Goal: Navigation & Orientation: Find specific page/section

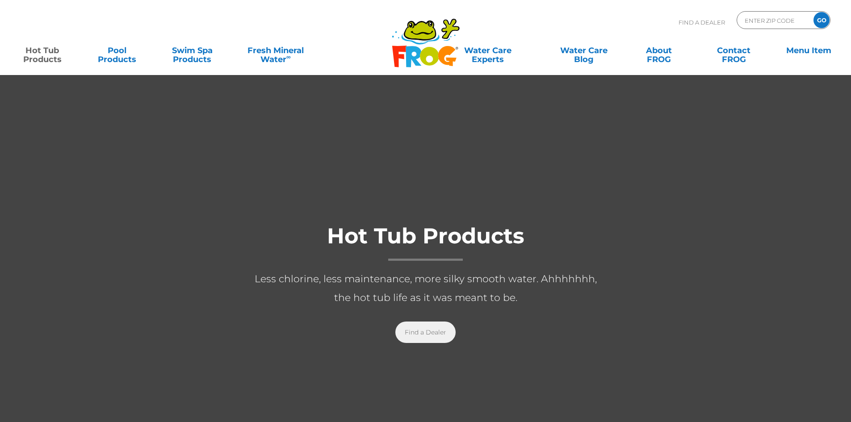
click at [418, 332] on link "Find a Dealer" at bounding box center [425, 332] width 60 height 21
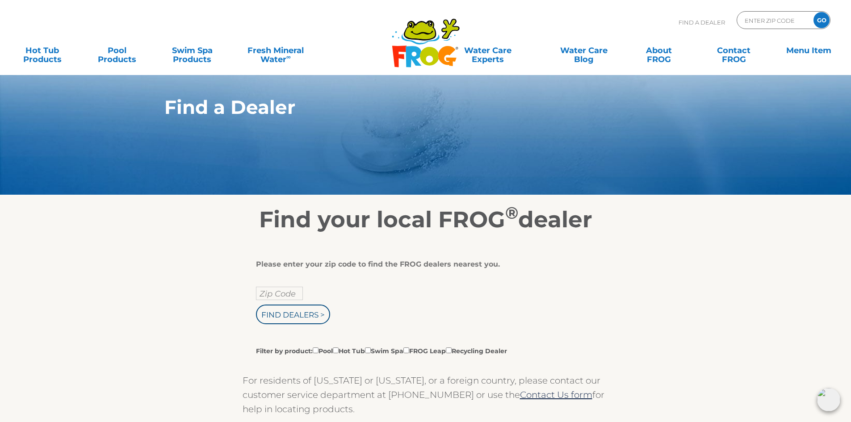
scroll to position [89, 0]
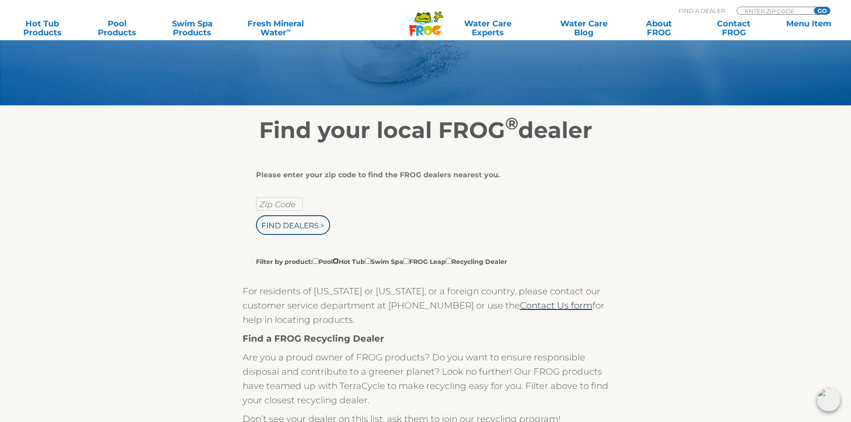
click at [339, 262] on input "Filter by product: Pool Hot Tub Swim Spa FROG Leap Recycling Dealer" at bounding box center [336, 261] width 6 height 6
checkbox input "true"
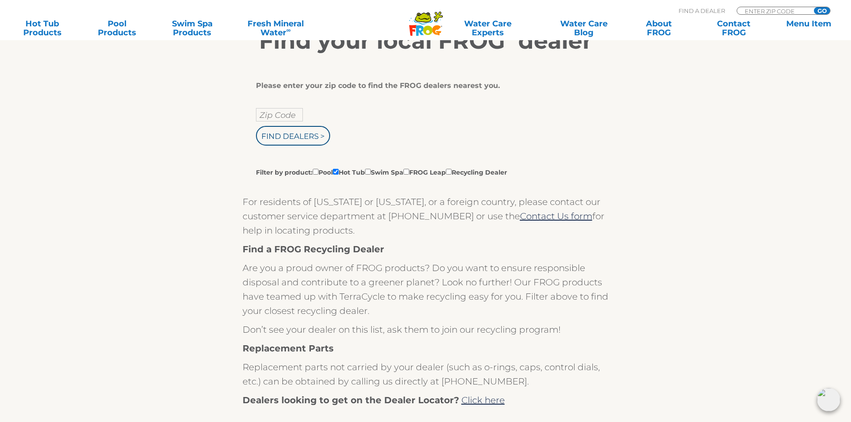
scroll to position [0, 0]
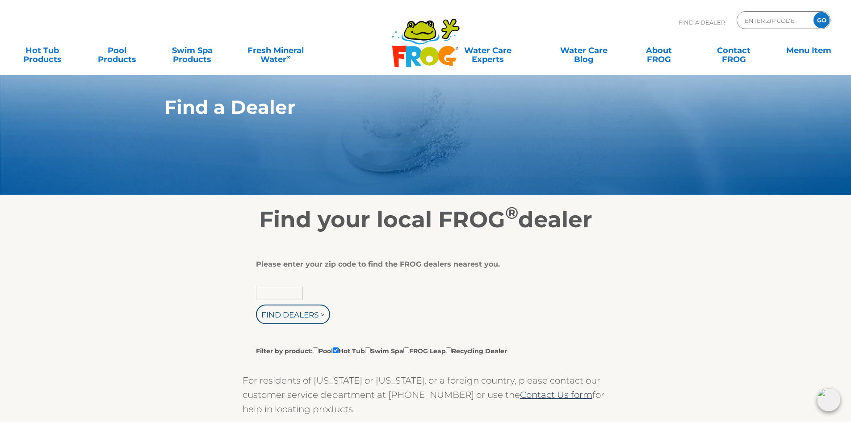
click at [271, 293] on input "text" at bounding box center [279, 293] width 47 height 13
type input "03246"
click at [289, 323] on input "Find Dealers >" at bounding box center [293, 315] width 74 height 20
